Goal: Task Accomplishment & Management: Use online tool/utility

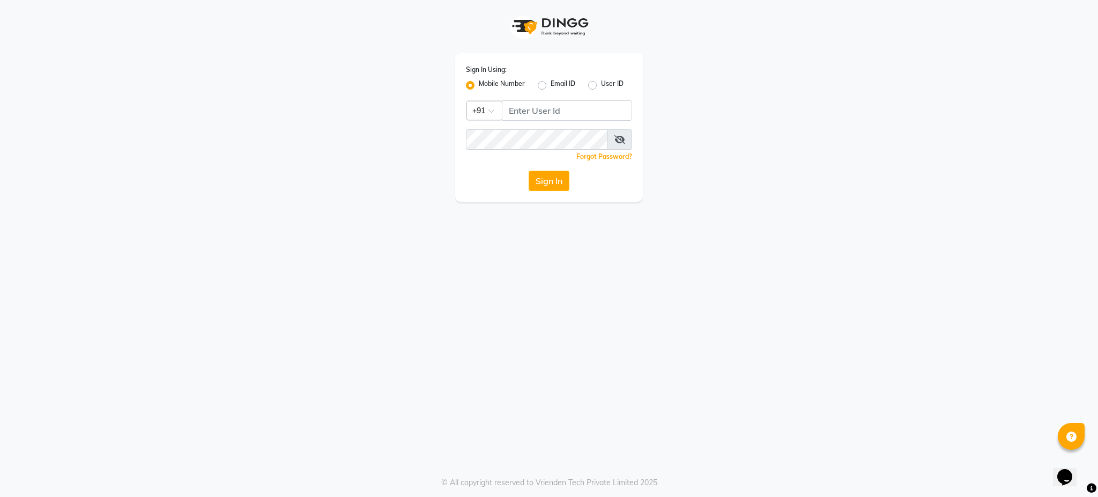
click at [580, 116] on input "Username" at bounding box center [567, 110] width 130 height 20
click at [521, 110] on input "Username" at bounding box center [567, 110] width 130 height 20
type input "9372533163"
click at [616, 136] on icon at bounding box center [620, 139] width 11 height 9
click at [537, 183] on button "Sign In" at bounding box center [549, 181] width 41 height 20
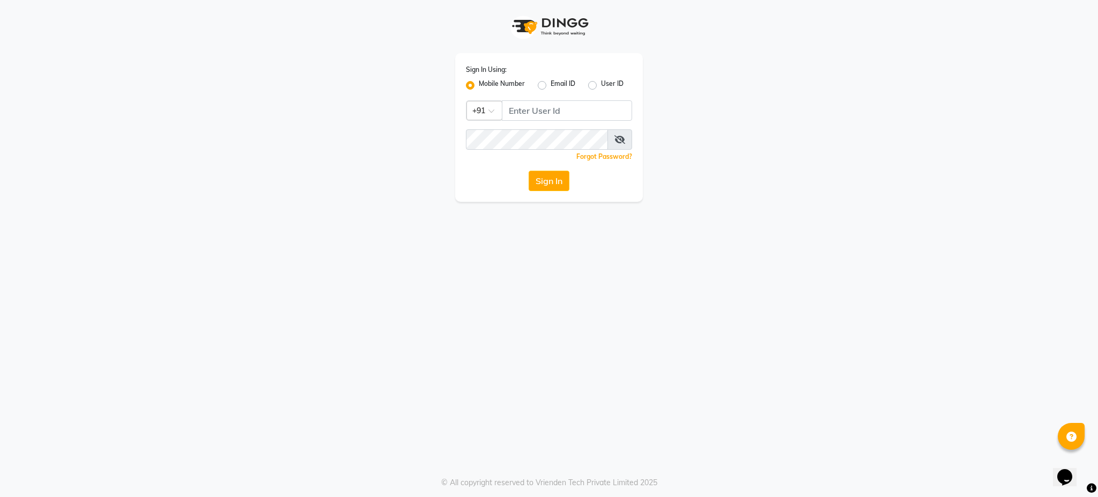
click at [526, 361] on div "Sign In Using: Mobile Number Email ID User ID Country Code × +91 Remember me Fo…" at bounding box center [549, 248] width 1098 height 497
click at [731, 137] on div "Sign In Using: Mobile Number Email ID User ID Country Code × +91 Remember me Fo…" at bounding box center [548, 101] width 611 height 202
click at [559, 109] on input "Username" at bounding box center [567, 110] width 130 height 20
